Goal: Information Seeking & Learning: Learn about a topic

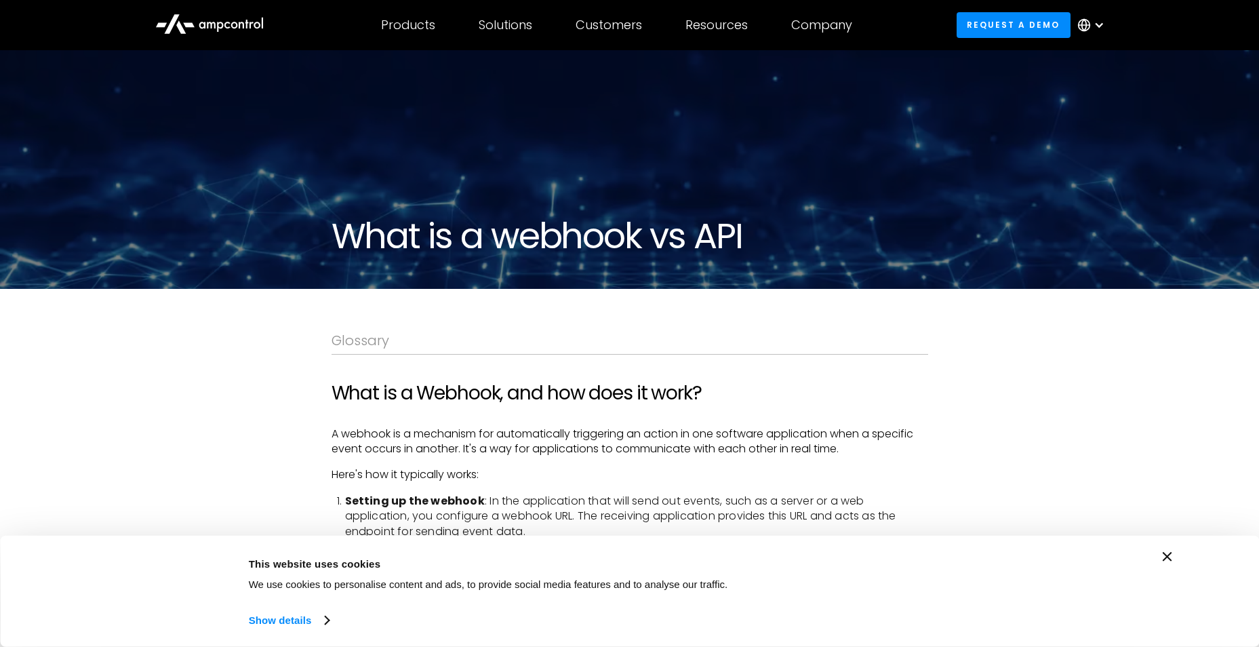
click at [1165, 553] on icon "Close banner" at bounding box center [1166, 556] width 9 height 9
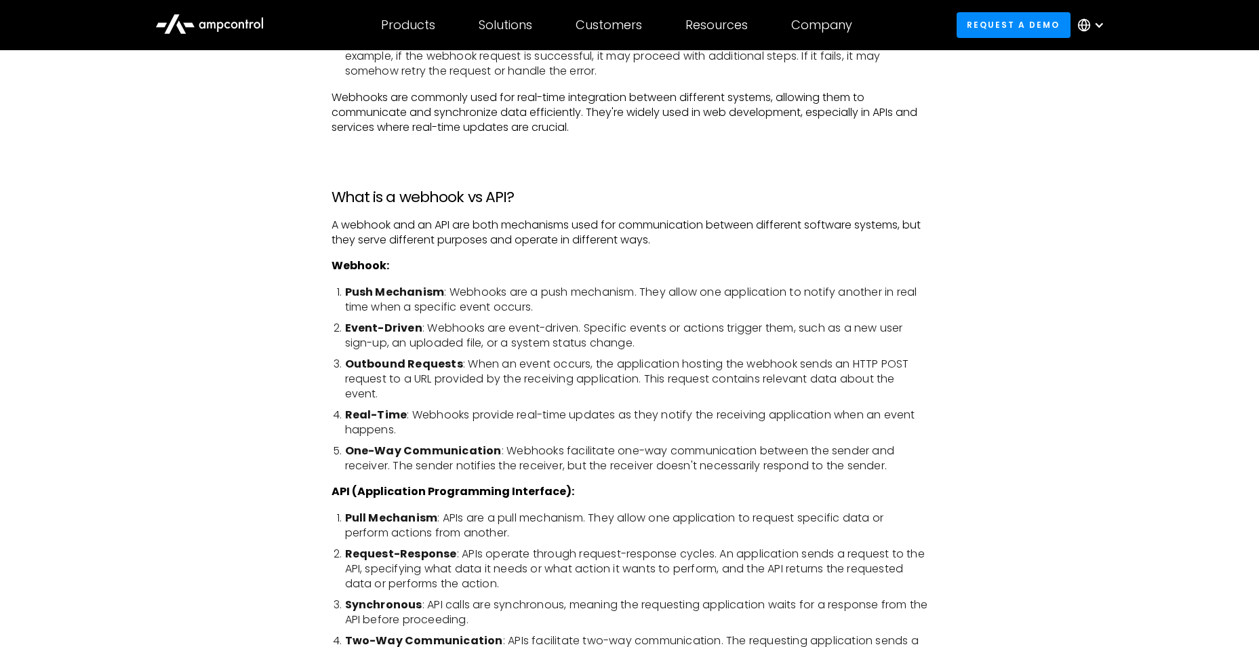
scroll to position [1183, 0]
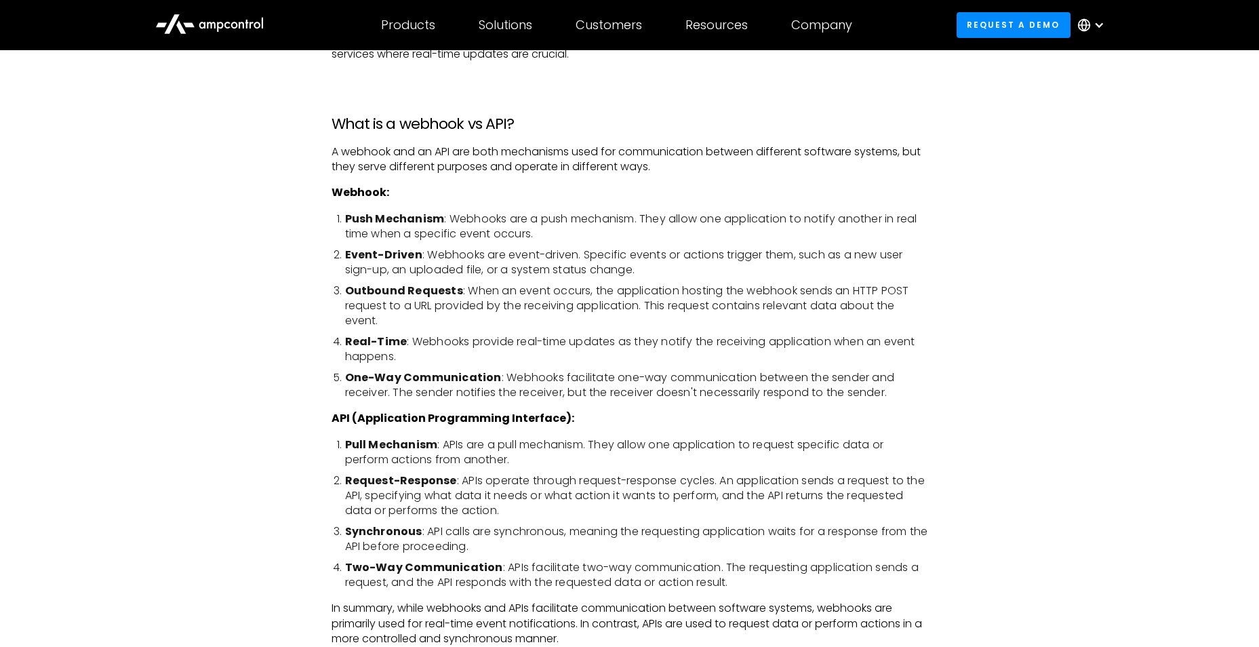
click at [332, 120] on h3 "What is a webhook vs API?" at bounding box center [629, 124] width 596 height 18
click at [331, 190] on strong "Webhook:" at bounding box center [360, 192] width 58 height 16
drag, startPoint x: 332, startPoint y: 190, endPoint x: 384, endPoint y: 192, distance: 52.2
click at [384, 192] on strong "Webhook:" at bounding box center [360, 192] width 58 height 16
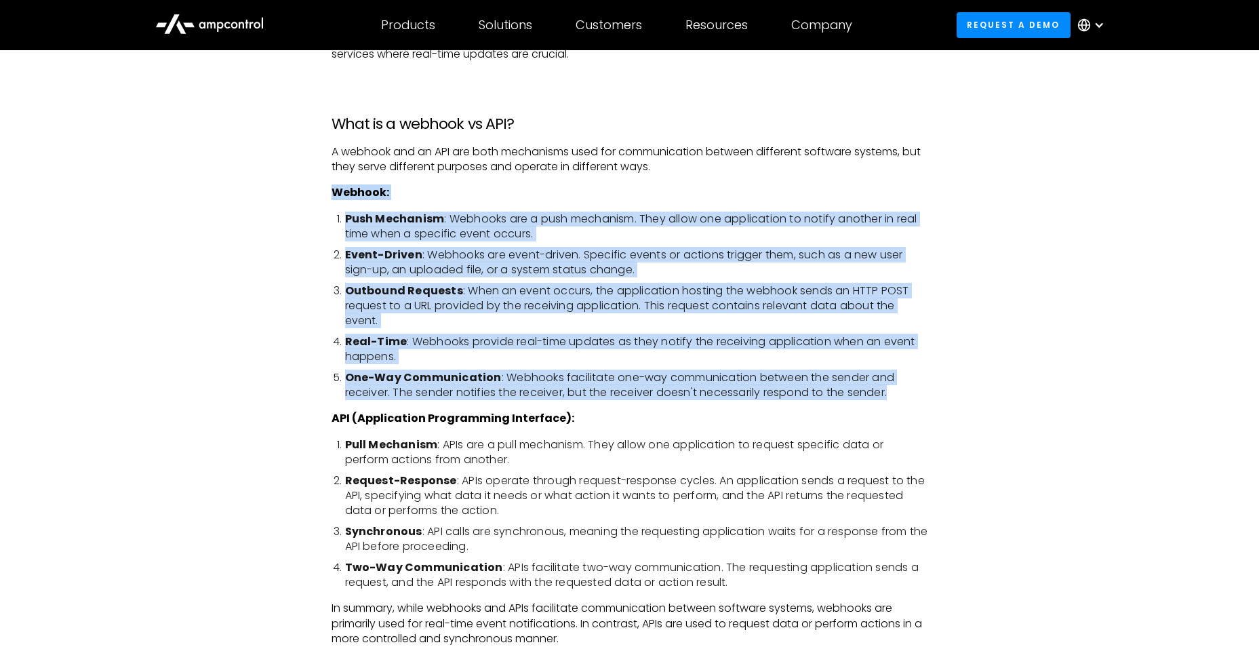
drag, startPoint x: 330, startPoint y: 190, endPoint x: 941, endPoint y: 389, distance: 643.0
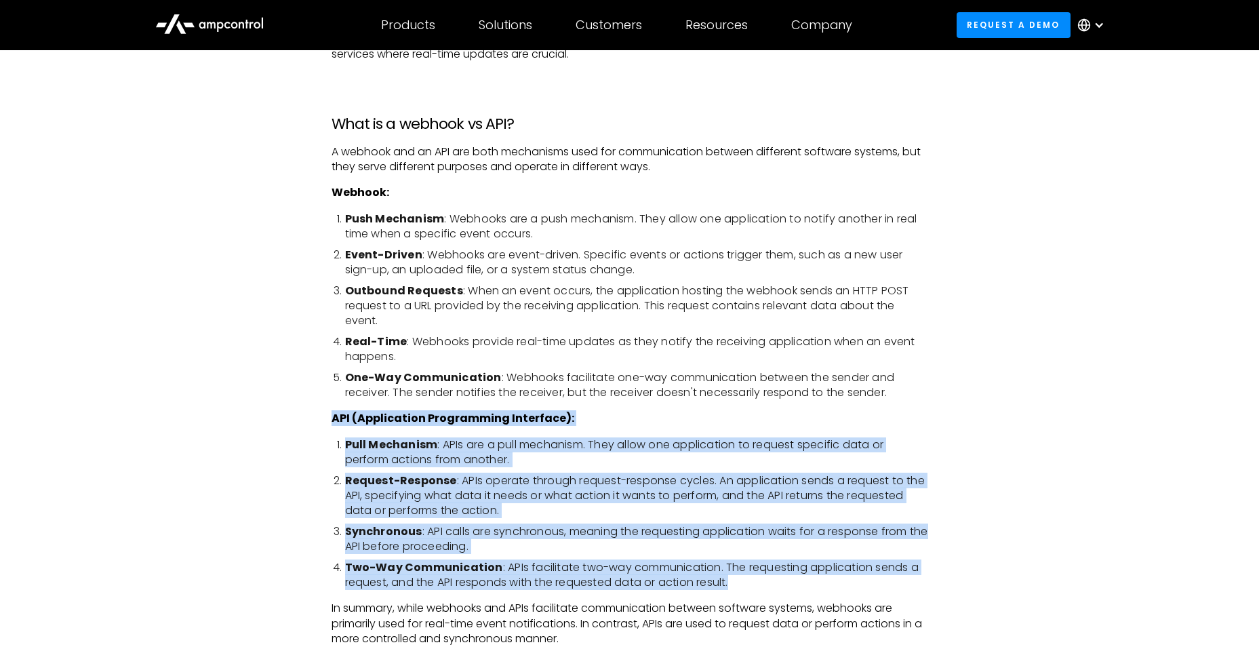
drag, startPoint x: 331, startPoint y: 418, endPoint x: 919, endPoint y: 580, distance: 609.4
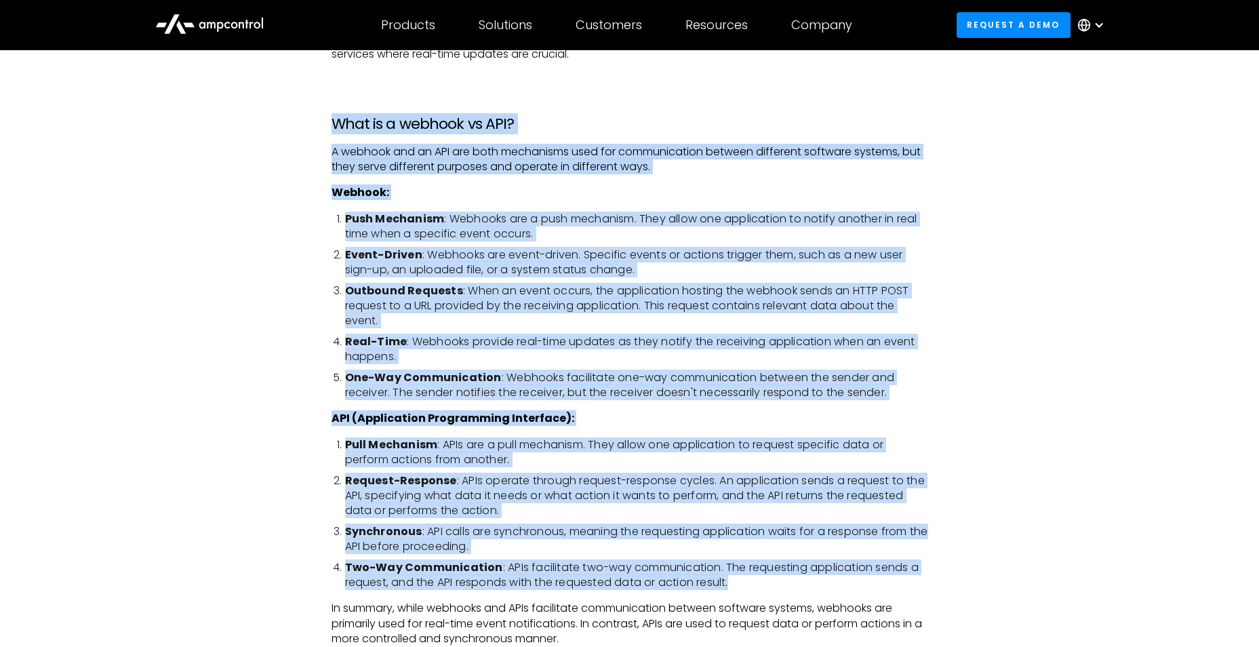
drag, startPoint x: 331, startPoint y: 118, endPoint x: 948, endPoint y: 575, distance: 767.4
drag, startPoint x: 331, startPoint y: 122, endPoint x: 957, endPoint y: 584, distance: 777.5
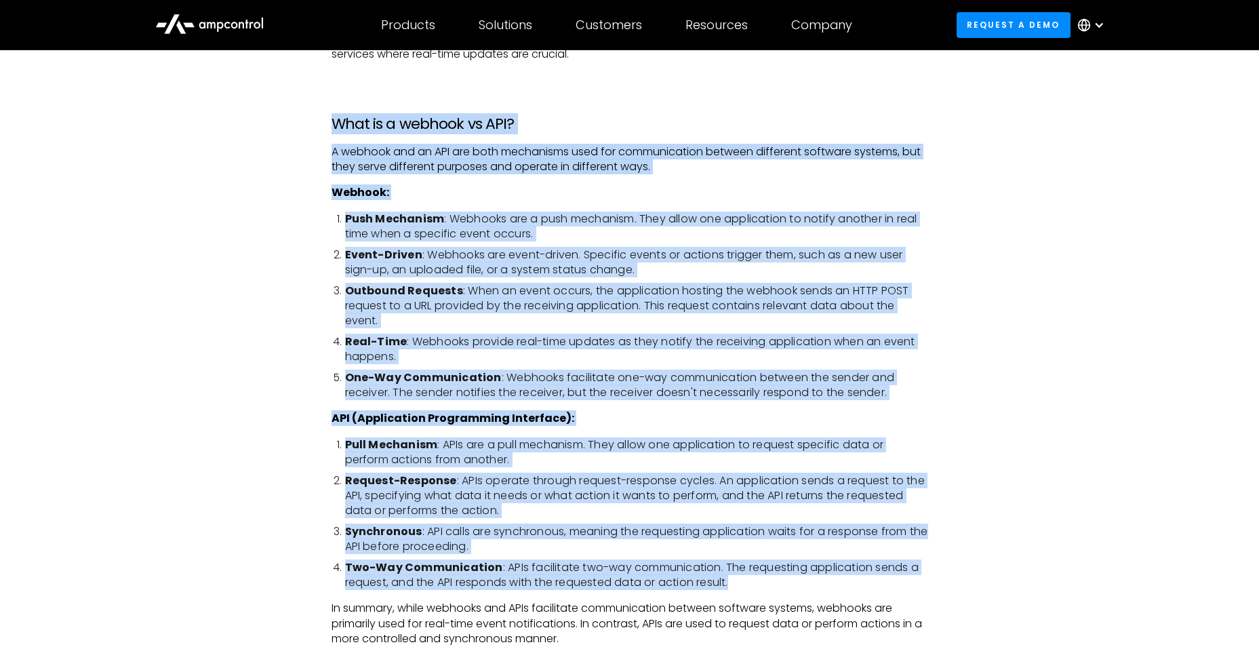
click at [389, 131] on h3 "What is a webhook vs API?" at bounding box center [629, 124] width 596 height 18
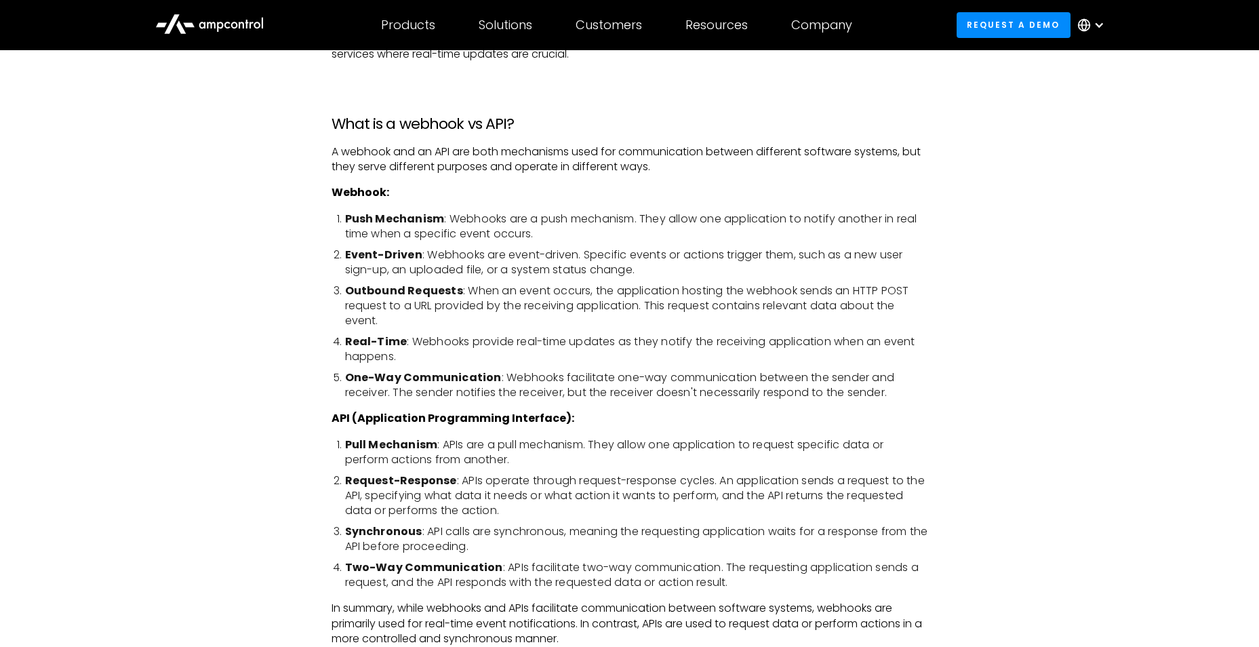
click at [354, 192] on strong "Webhook:" at bounding box center [360, 192] width 58 height 16
copy strong "Webhook"
